Goal: Information Seeking & Learning: Learn about a topic

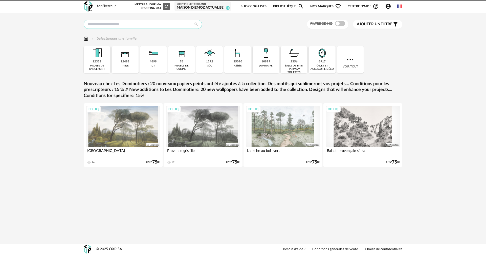
click at [137, 21] on input "text" at bounding box center [143, 24] width 118 height 9
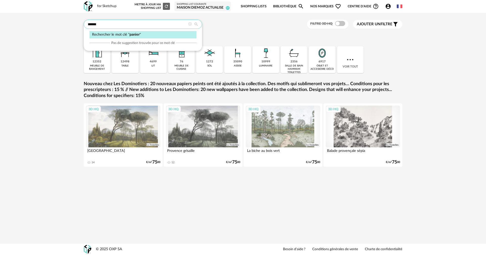
type input "******"
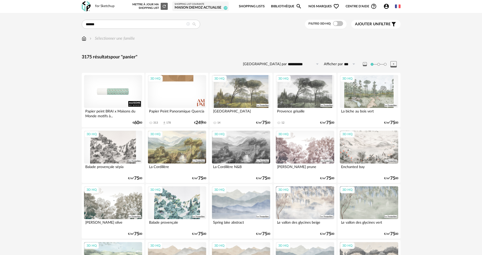
click at [86, 38] on img at bounding box center [84, 39] width 5 height 6
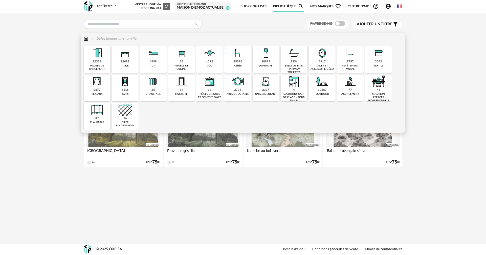
click at [262, 93] on div "univers enfant" at bounding box center [265, 94] width 21 height 3
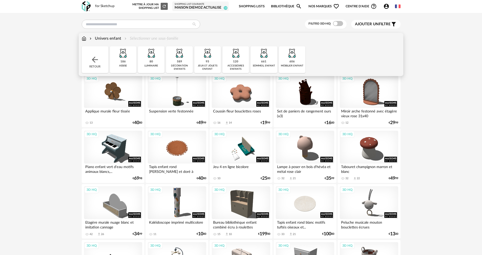
click at [235, 60] on div "120" at bounding box center [235, 62] width 5 height 4
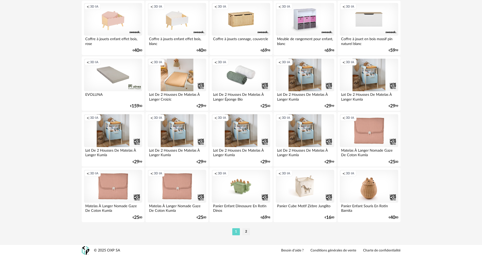
scroll to position [964, 0]
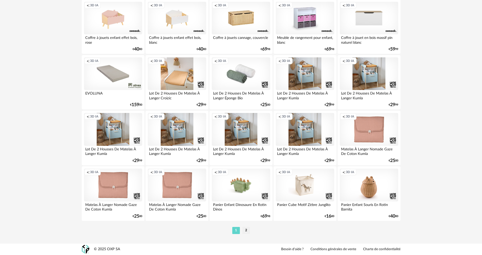
drag, startPoint x: 247, startPoint y: 228, endPoint x: 244, endPoint y: 230, distance: 3.2
click at [246, 229] on li "2" at bounding box center [246, 230] width 8 height 7
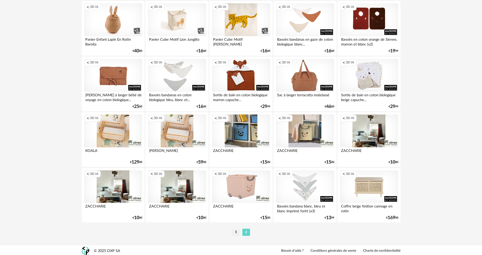
scroll to position [73, 0]
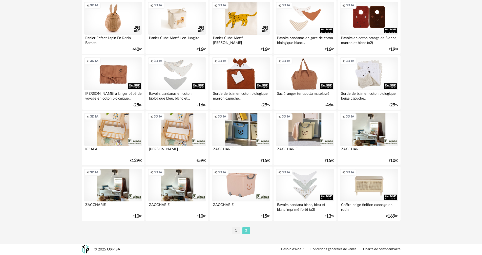
drag, startPoint x: 232, startPoint y: 230, endPoint x: 236, endPoint y: 230, distance: 4.1
click at [232, 230] on ul "1 2" at bounding box center [241, 230] width 20 height 7
click at [237, 230] on li "1" at bounding box center [236, 230] width 8 height 7
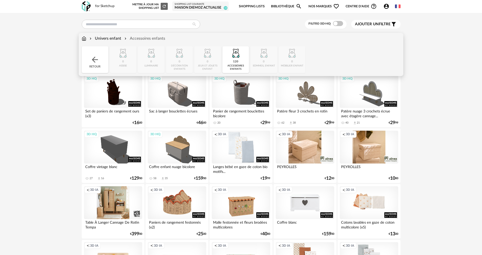
click at [110, 39] on div "Univers enfant" at bounding box center [104, 39] width 33 height 6
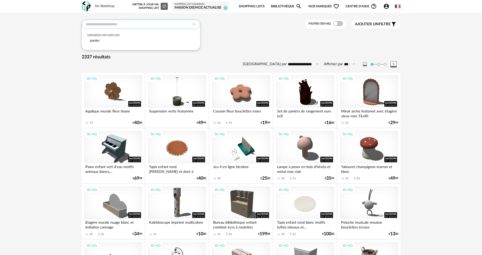
click at [157, 24] on input "text" at bounding box center [141, 24] width 118 height 9
drag, startPoint x: 90, startPoint y: 22, endPoint x: 93, endPoint y: 24, distance: 3.1
drag, startPoint x: 93, startPoint y: 24, endPoint x: 87, endPoint y: 25, distance: 5.4
type input "**********"
drag, startPoint x: 87, startPoint y: 25, endPoint x: 140, endPoint y: 34, distance: 53.3
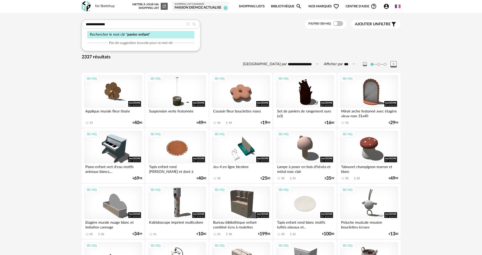
click at [140, 34] on span "panier enfant" at bounding box center [137, 35] width 21 height 4
type input "**********"
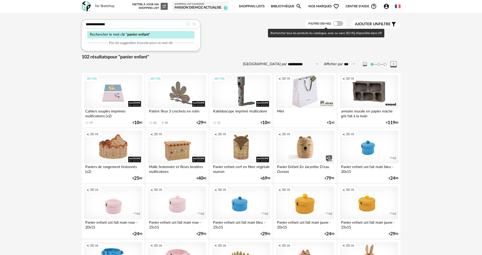
click at [335, 24] on span at bounding box center [338, 23] width 10 height 5
